Goal: Transaction & Acquisition: Purchase product/service

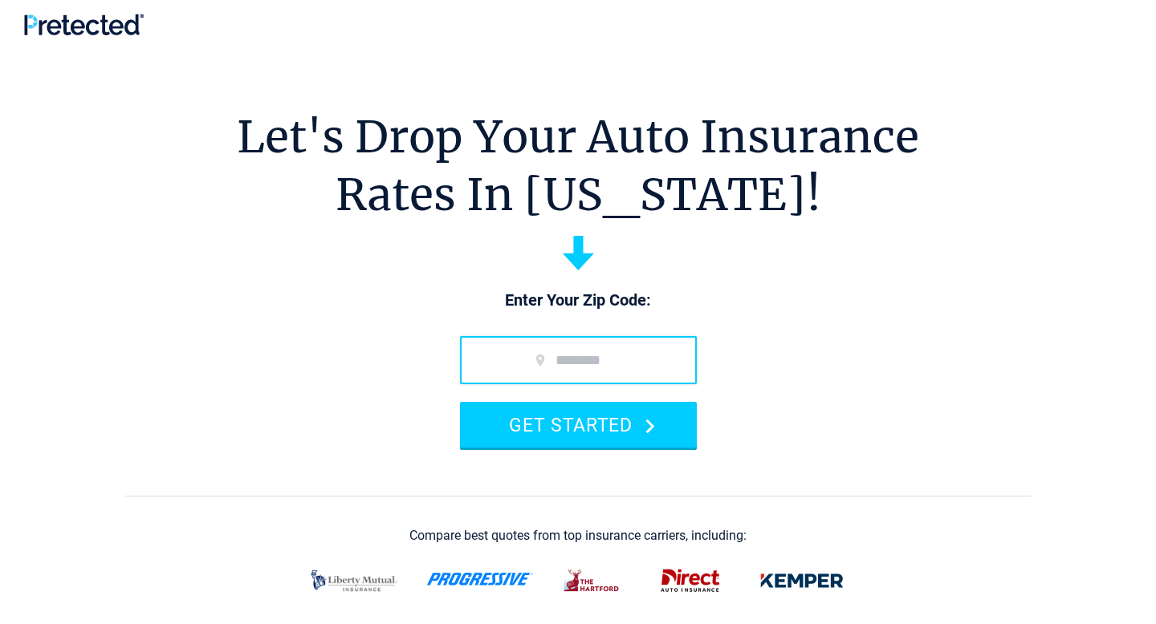
click at [560, 361] on input "zip code" at bounding box center [578, 360] width 237 height 48
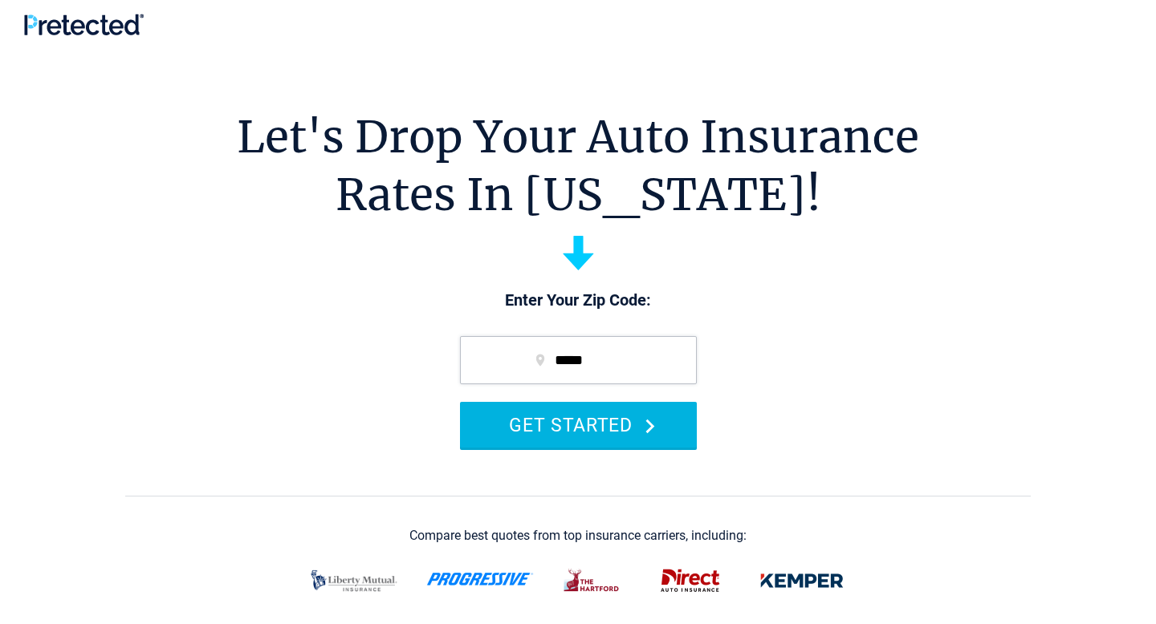
type input "*****"
click at [579, 430] on button "GET STARTED" at bounding box center [578, 425] width 237 height 46
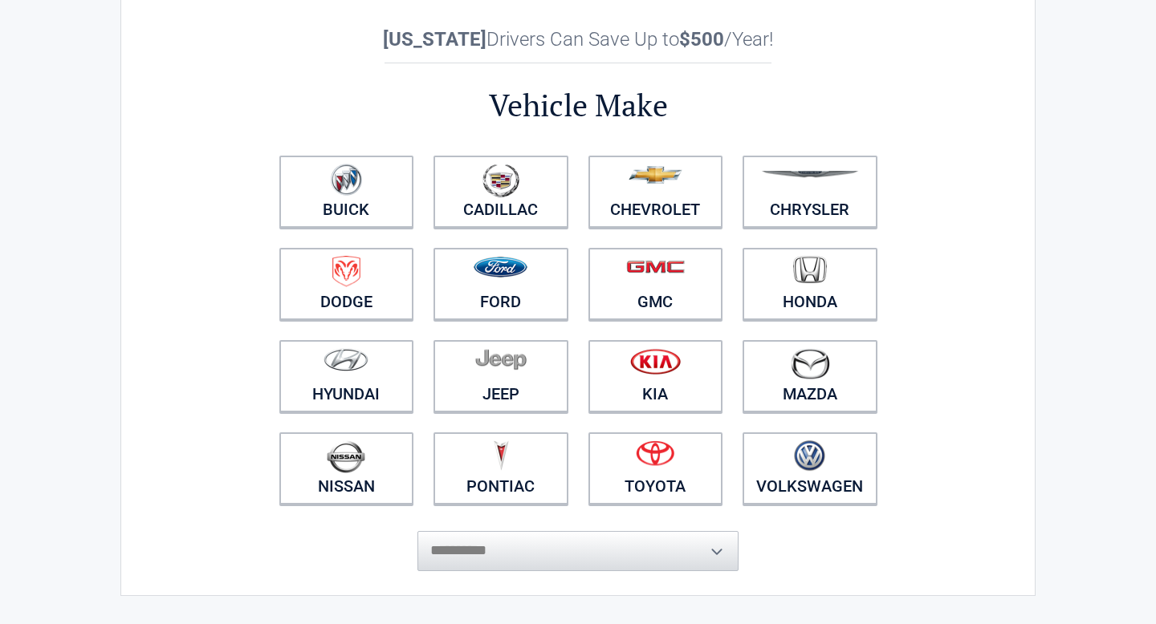
scroll to position [64, 0]
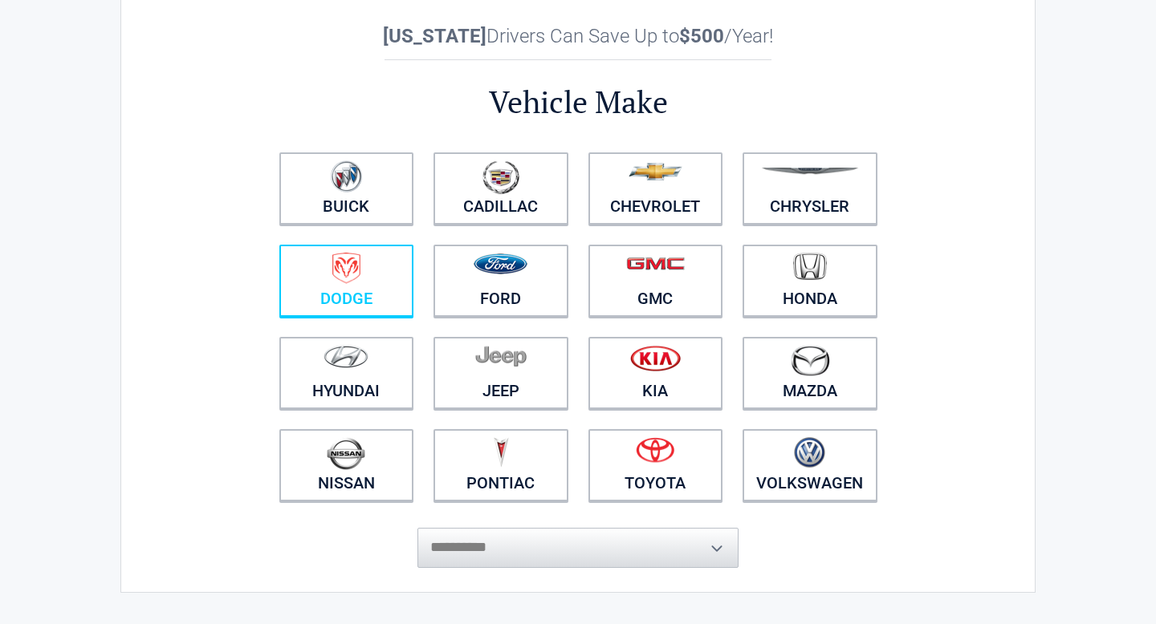
click at [359, 292] on link "Dodge" at bounding box center [346, 281] width 135 height 72
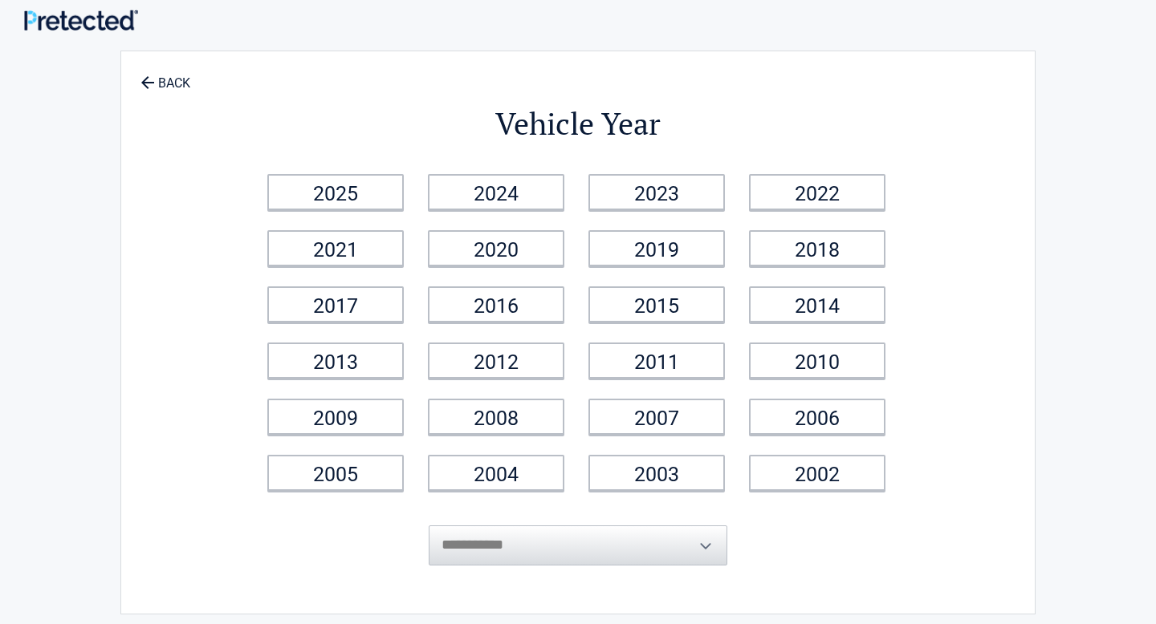
scroll to position [0, 0]
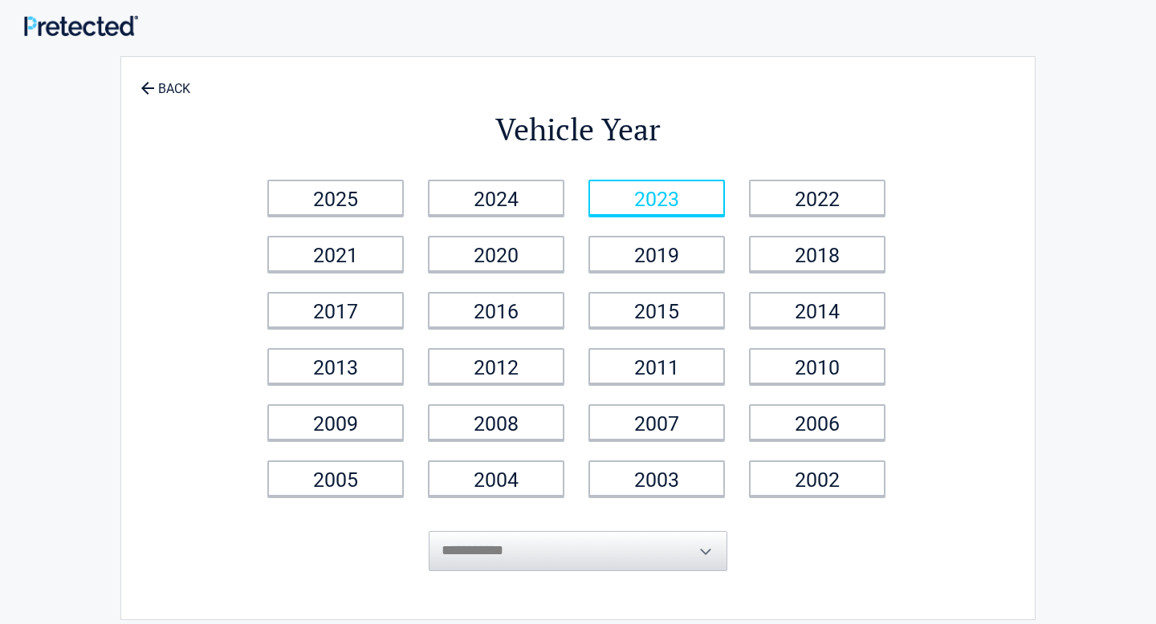
click at [636, 200] on link "2023" at bounding box center [656, 198] width 136 height 36
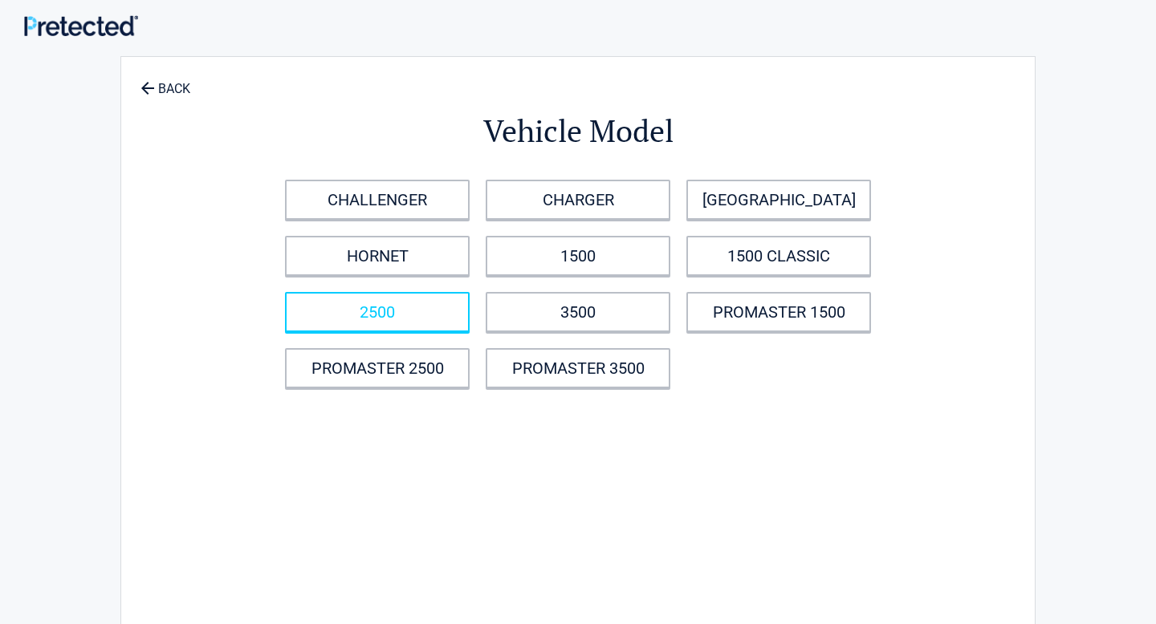
click at [436, 327] on link "2500" at bounding box center [377, 312] width 185 height 40
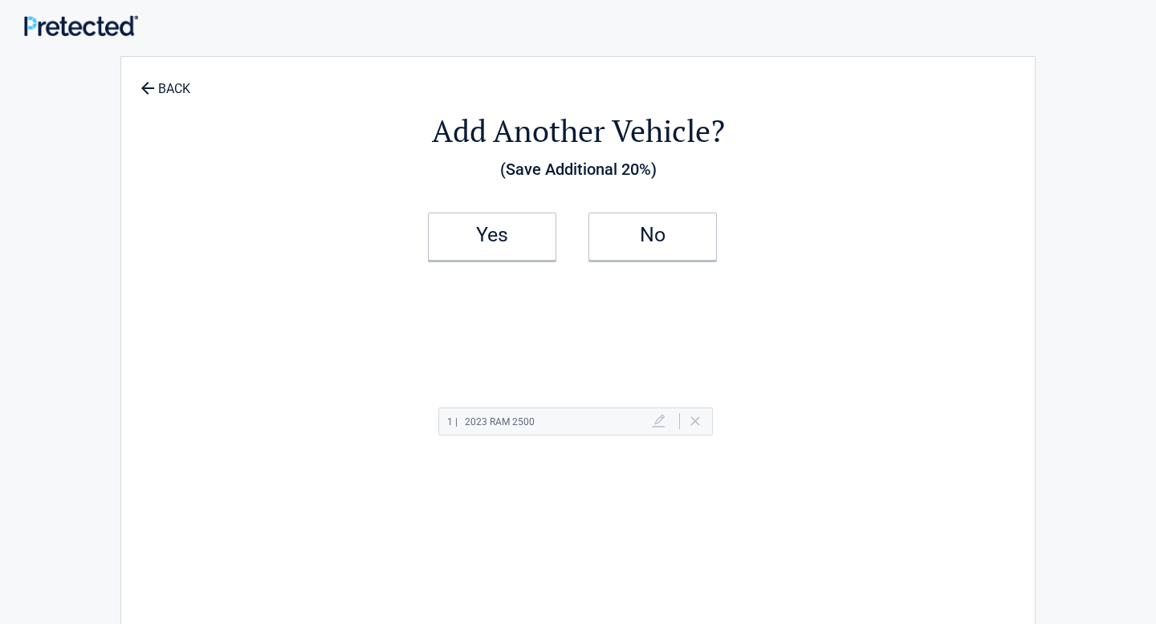
click at [1036, 116] on div "**********" at bounding box center [577, 446] width 939 height 828
click at [491, 237] on h2 "Yes" at bounding box center [492, 235] width 95 height 11
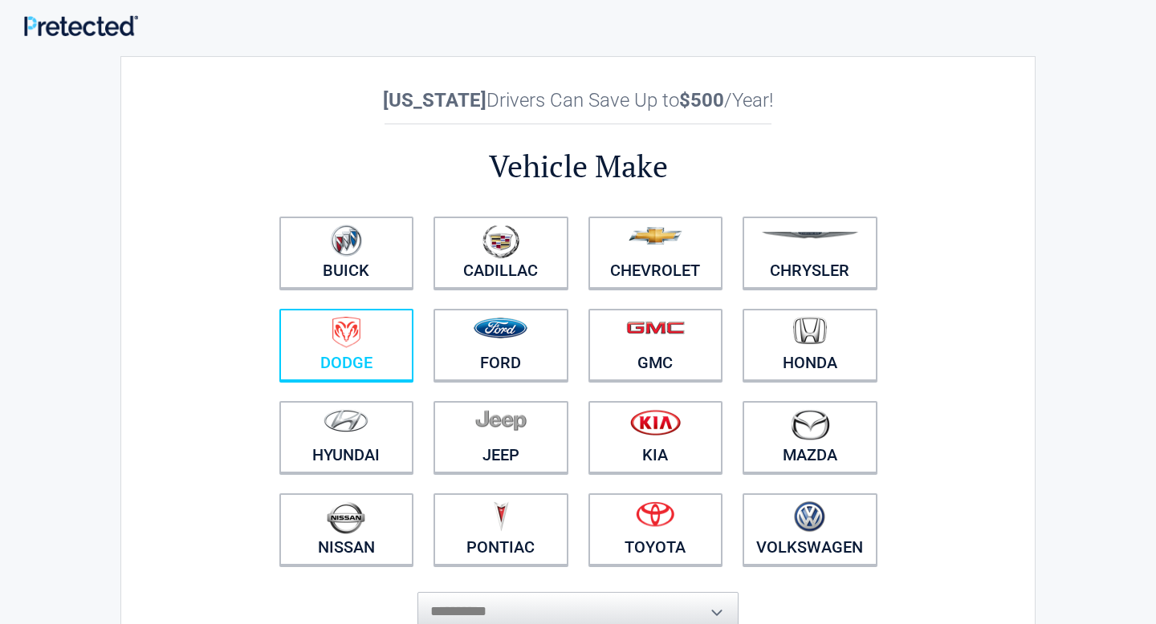
click at [384, 331] on figure at bounding box center [347, 335] width 116 height 36
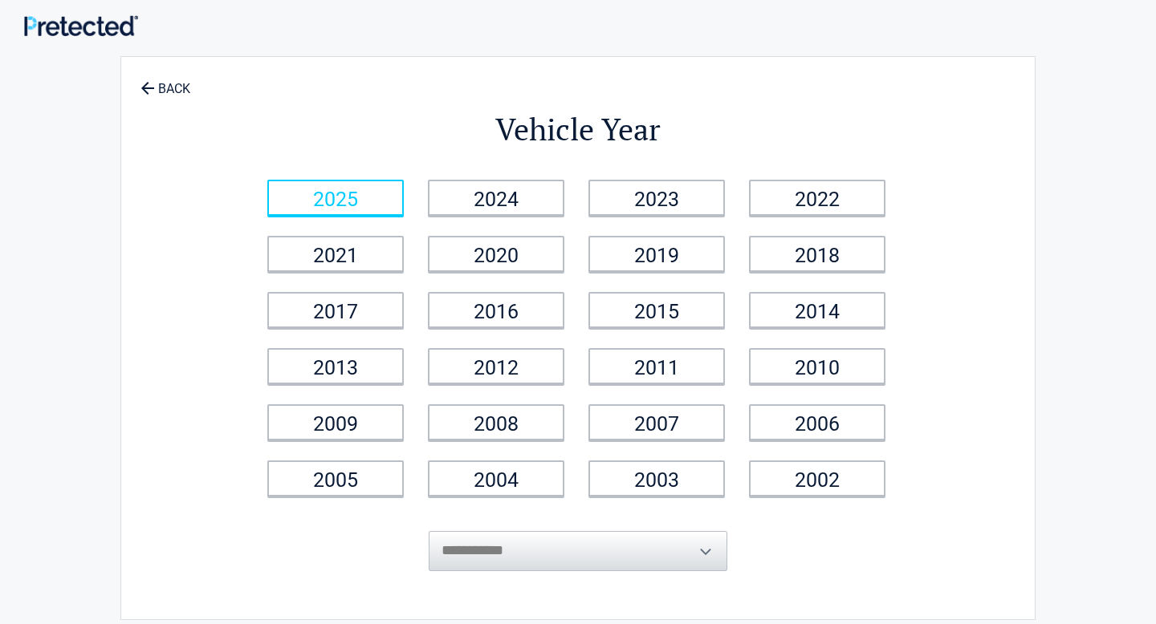
click at [341, 196] on link "2025" at bounding box center [335, 198] width 136 height 36
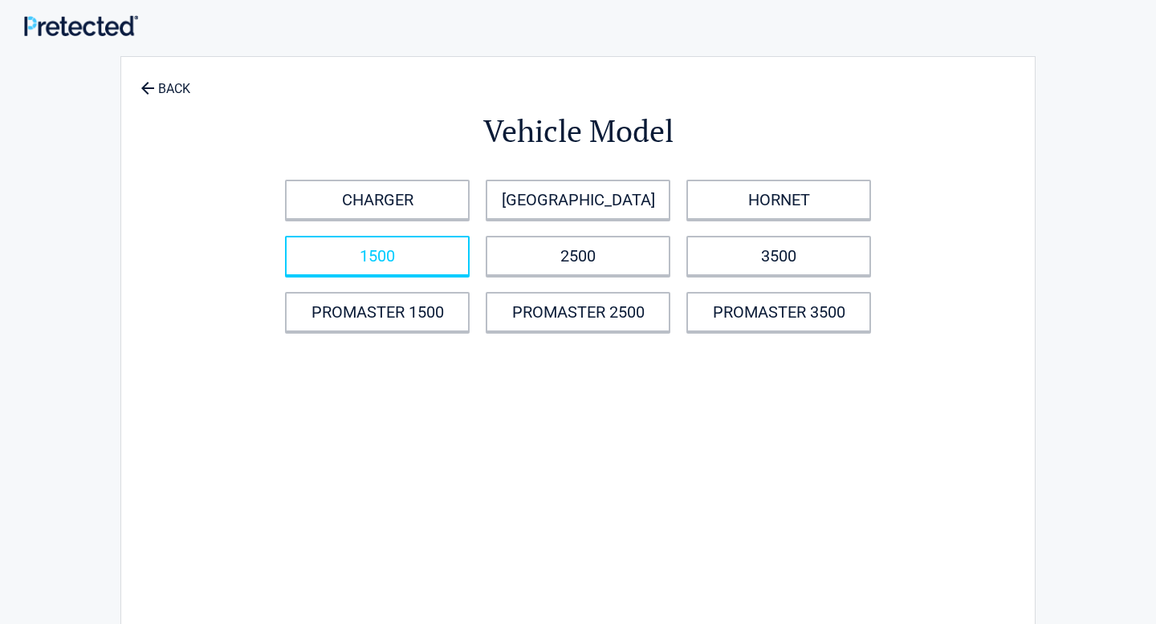
click at [389, 256] on link "1500" at bounding box center [377, 256] width 185 height 40
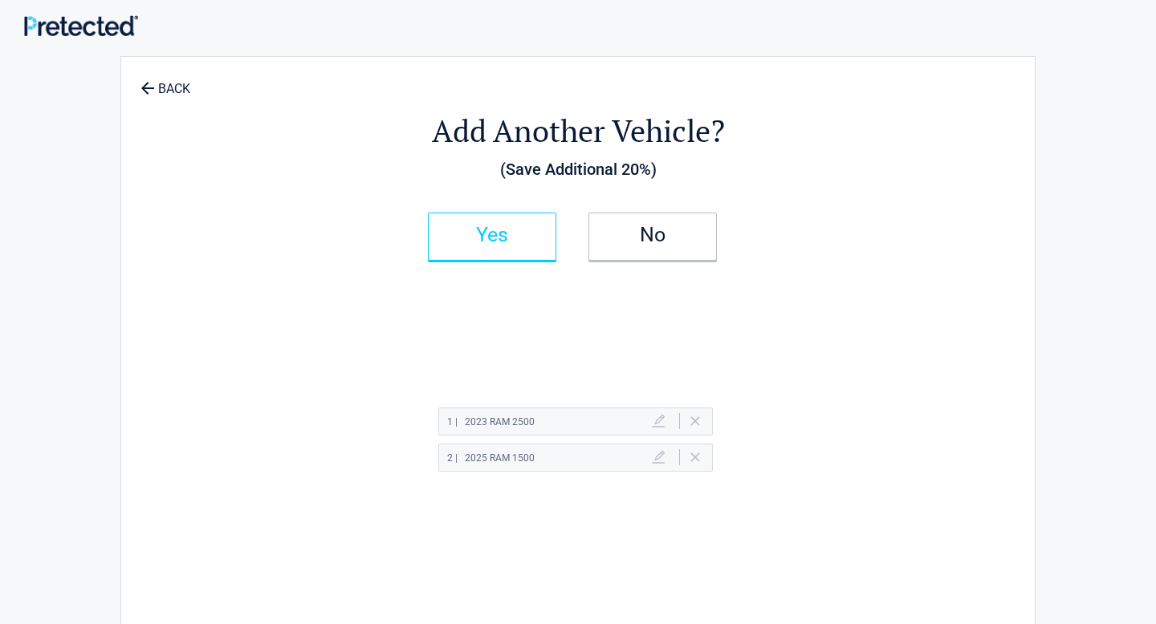
click at [502, 256] on link "Yes" at bounding box center [492, 237] width 128 height 48
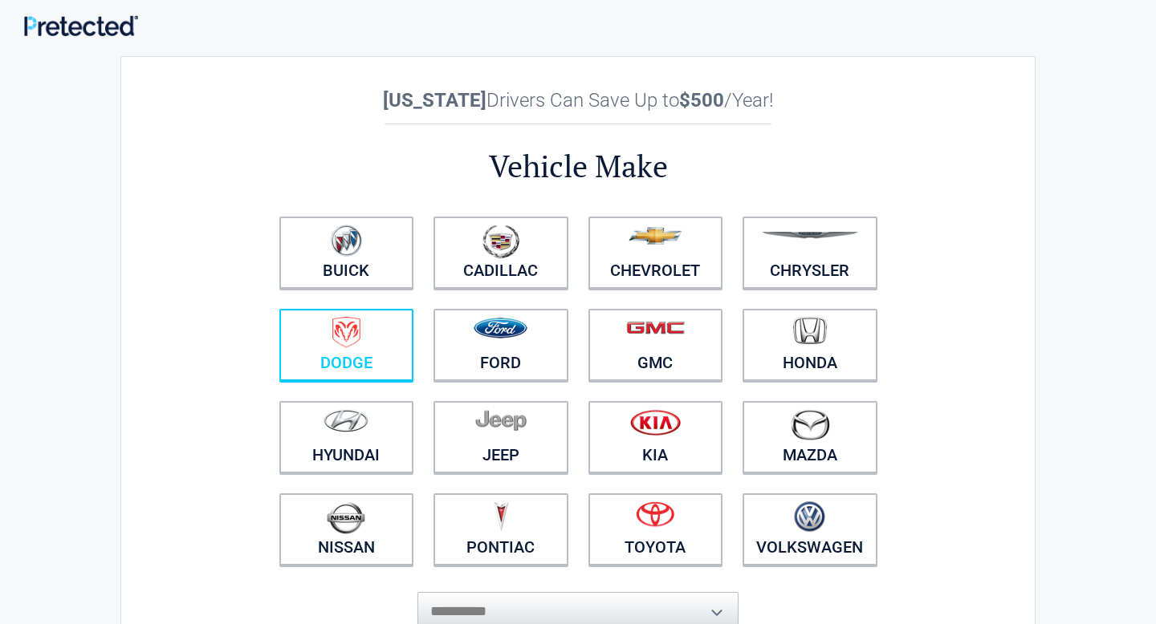
click at [338, 341] on img at bounding box center [346, 332] width 28 height 31
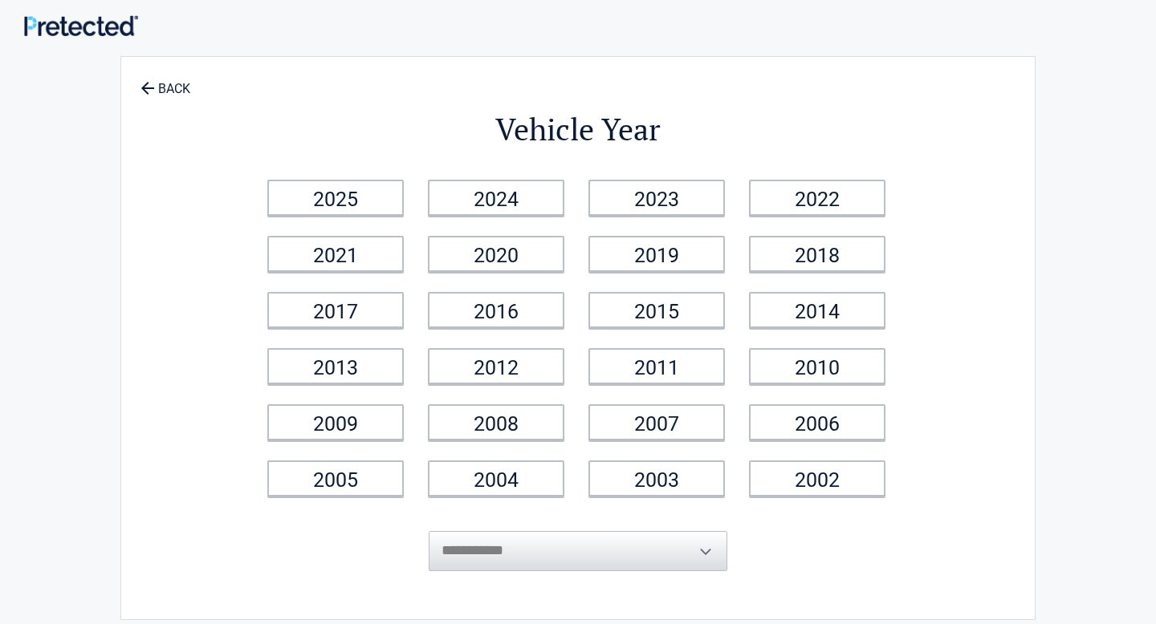
click at [174, 100] on div "**********" at bounding box center [577, 338] width 915 height 564
click at [184, 90] on link "BACK" at bounding box center [165, 81] width 56 height 28
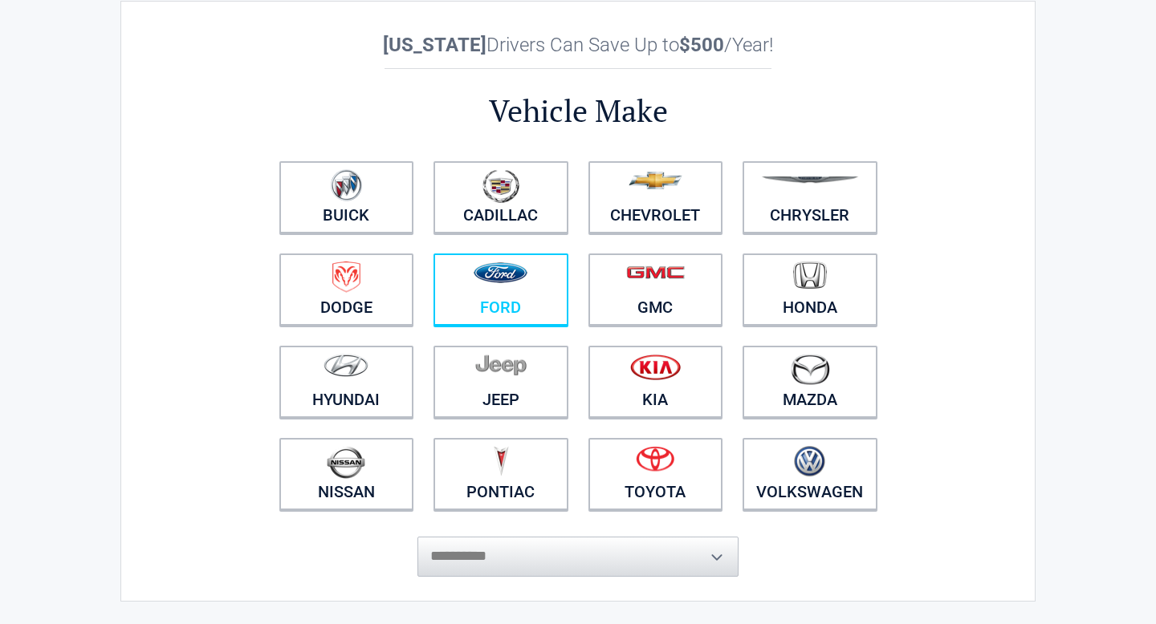
scroll to position [87, 0]
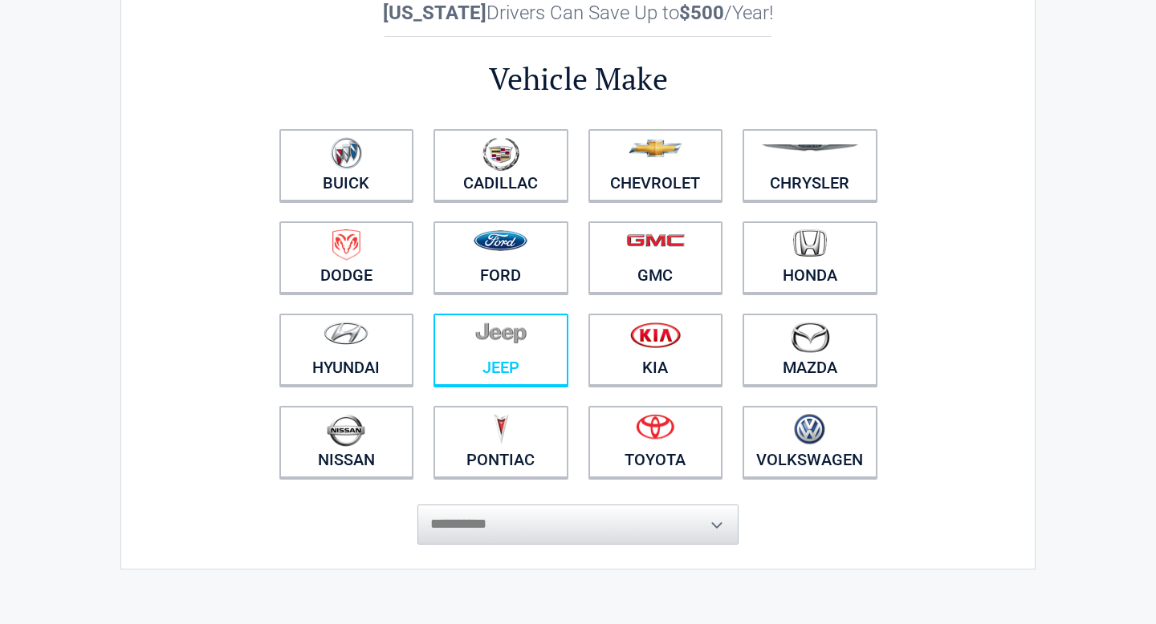
click at [462, 364] on link "Jeep" at bounding box center [500, 350] width 135 height 72
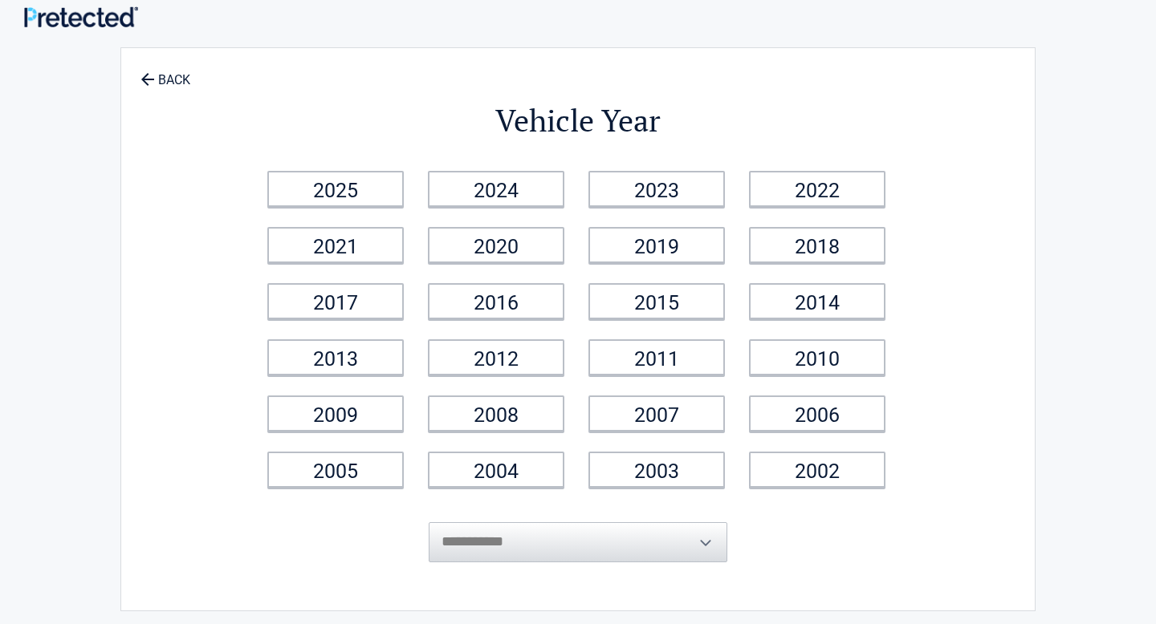
scroll to position [0, 0]
